Goal: Transaction & Acquisition: Book appointment/travel/reservation

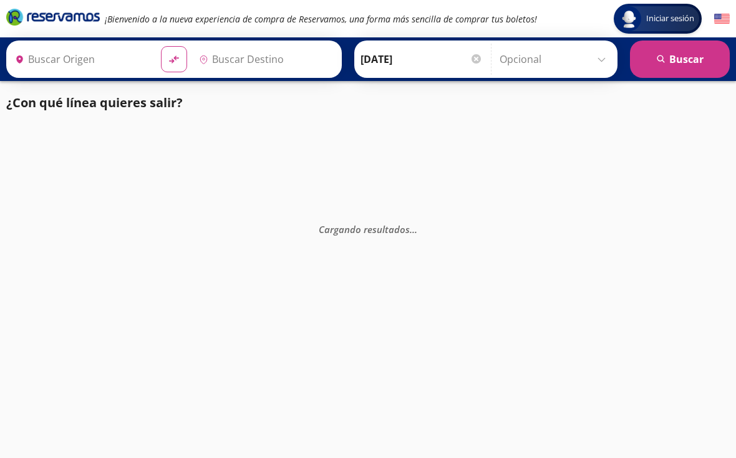
type input "[GEOGRAPHIC_DATA], [GEOGRAPHIC_DATA]"
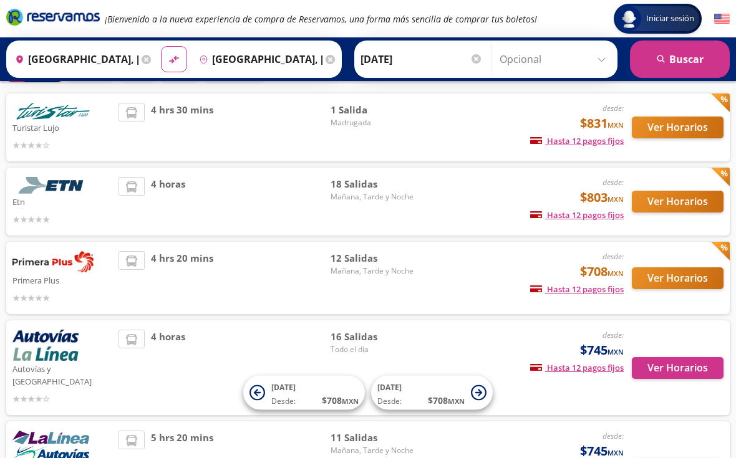
scroll to position [71, 0]
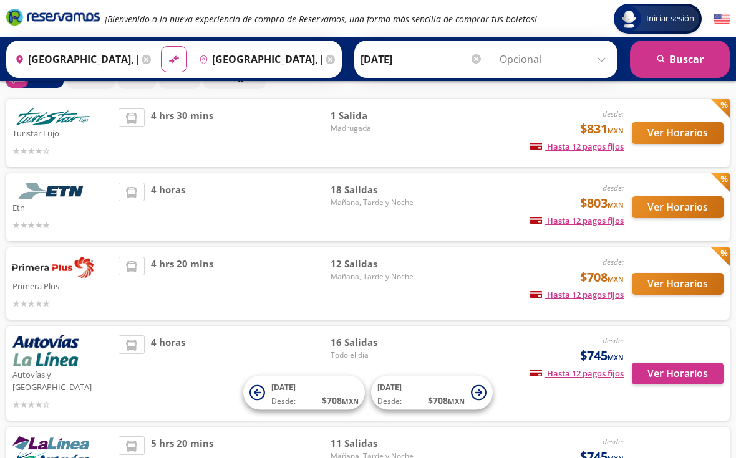
click at [660, 210] on button "Ver Horarios" at bounding box center [677, 207] width 92 height 22
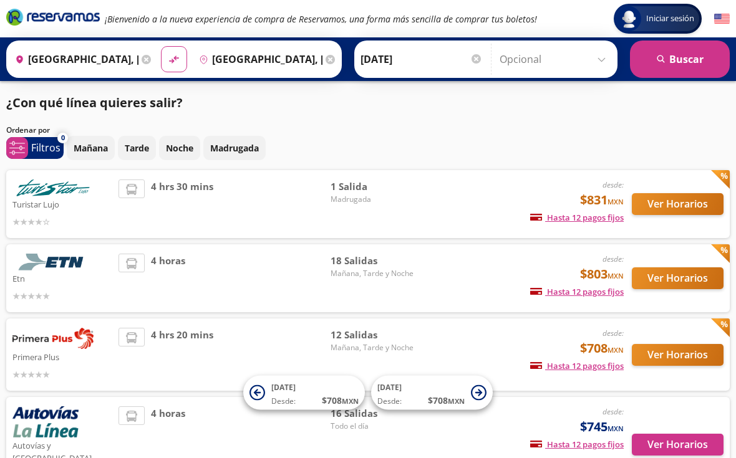
scroll to position [94, 0]
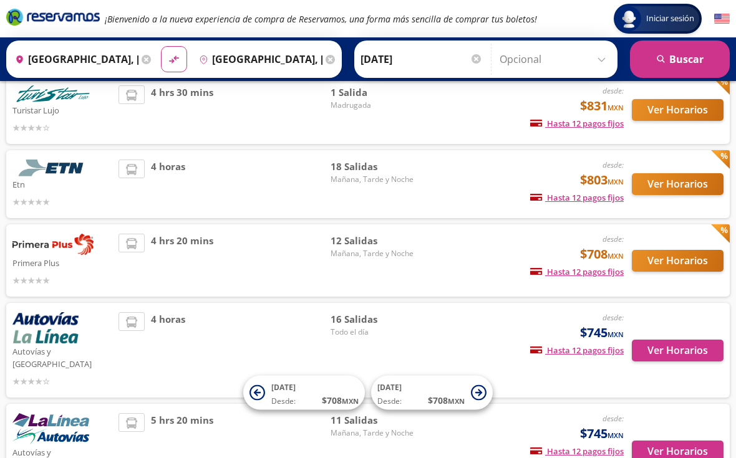
click at [43, 186] on p "Etn" at bounding box center [62, 183] width 100 height 15
click at [665, 180] on button "Ver Horarios" at bounding box center [677, 184] width 92 height 22
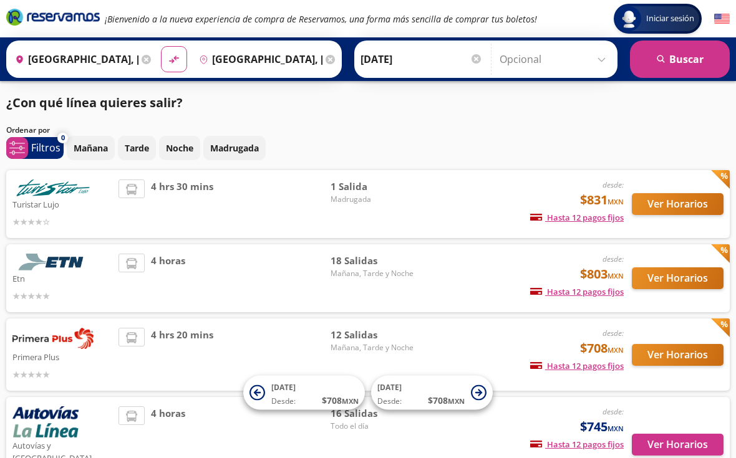
scroll to position [94, 0]
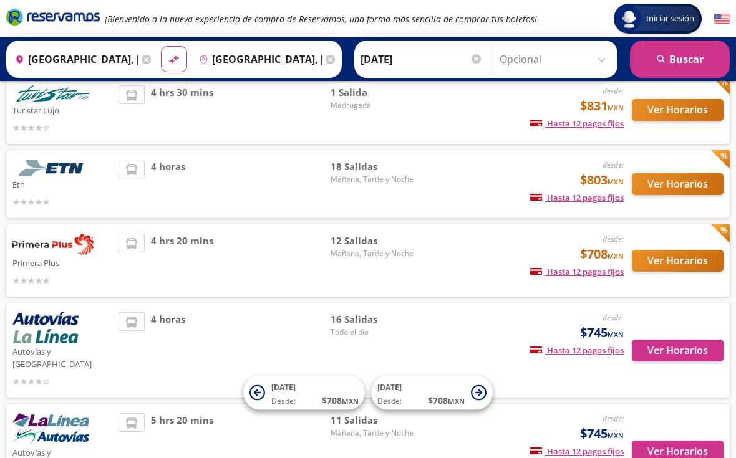
click at [688, 258] on button "Ver Horarios" at bounding box center [677, 261] width 92 height 22
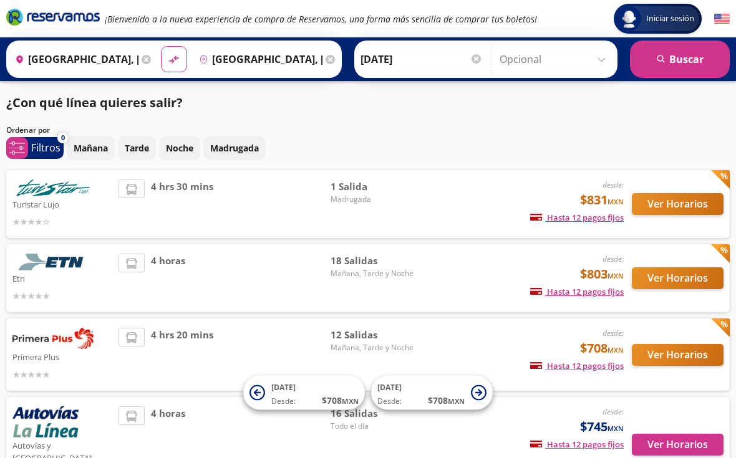
scroll to position [94, 0]
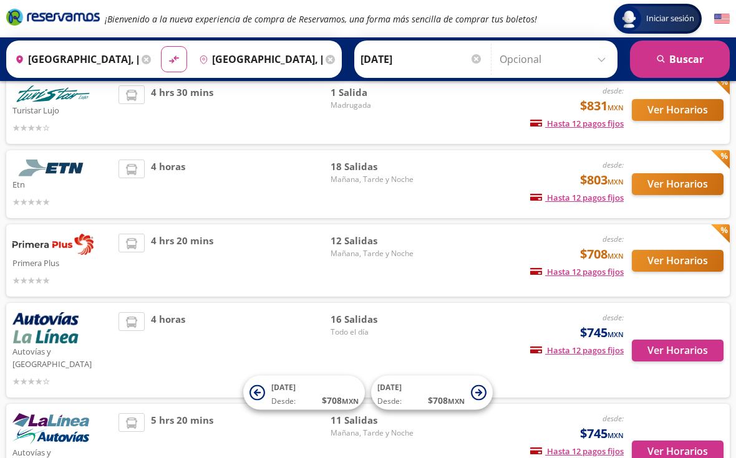
click at [686, 346] on button "Ver Horarios" at bounding box center [677, 351] width 92 height 22
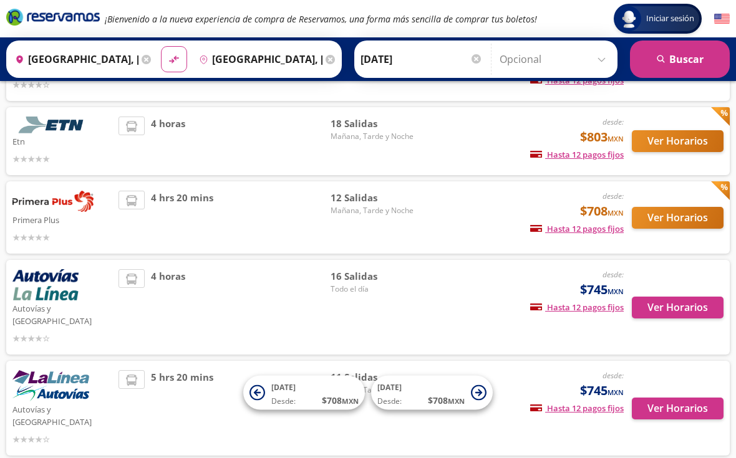
scroll to position [155, 0]
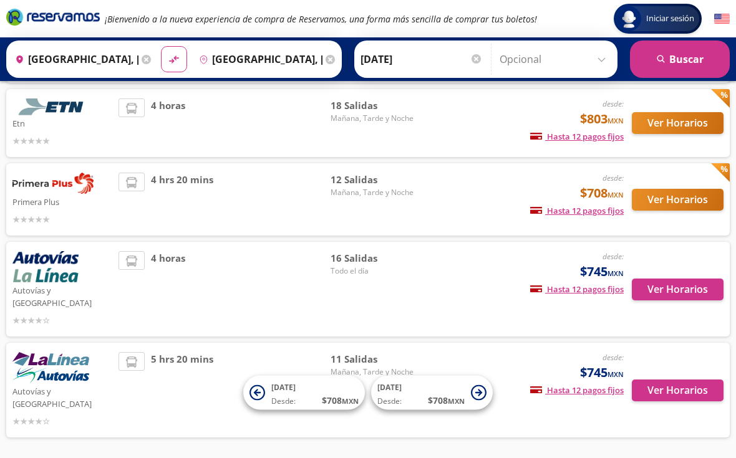
click at [679, 380] on button "Ver Horarios" at bounding box center [677, 391] width 92 height 22
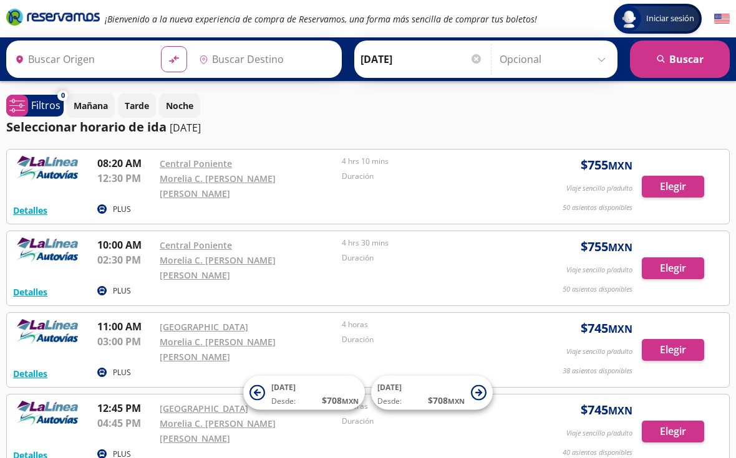
type input "[GEOGRAPHIC_DATA], [GEOGRAPHIC_DATA]"
